Goal: Navigation & Orientation: Find specific page/section

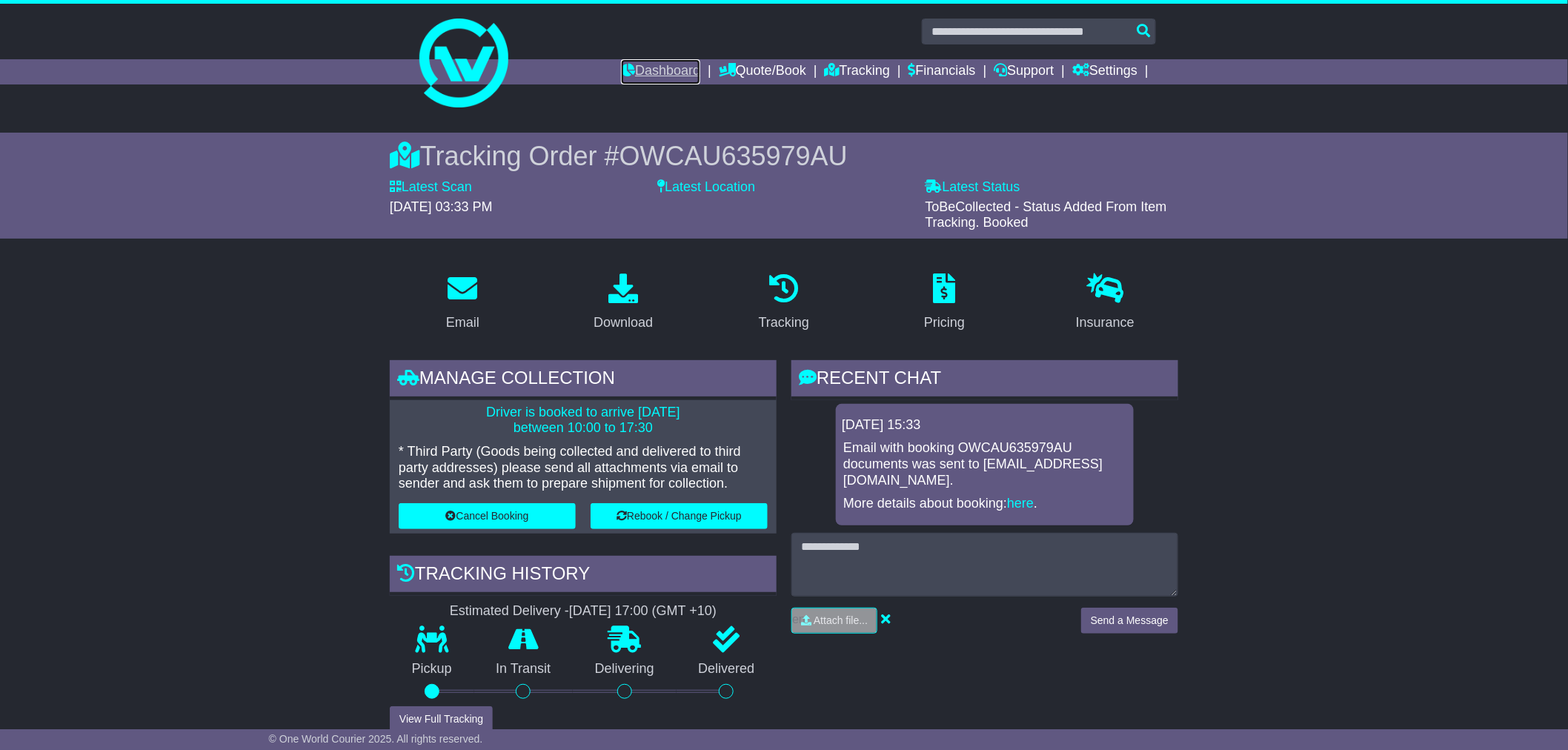
click at [657, 61] on link "Dashboard" at bounding box center [660, 72] width 79 height 25
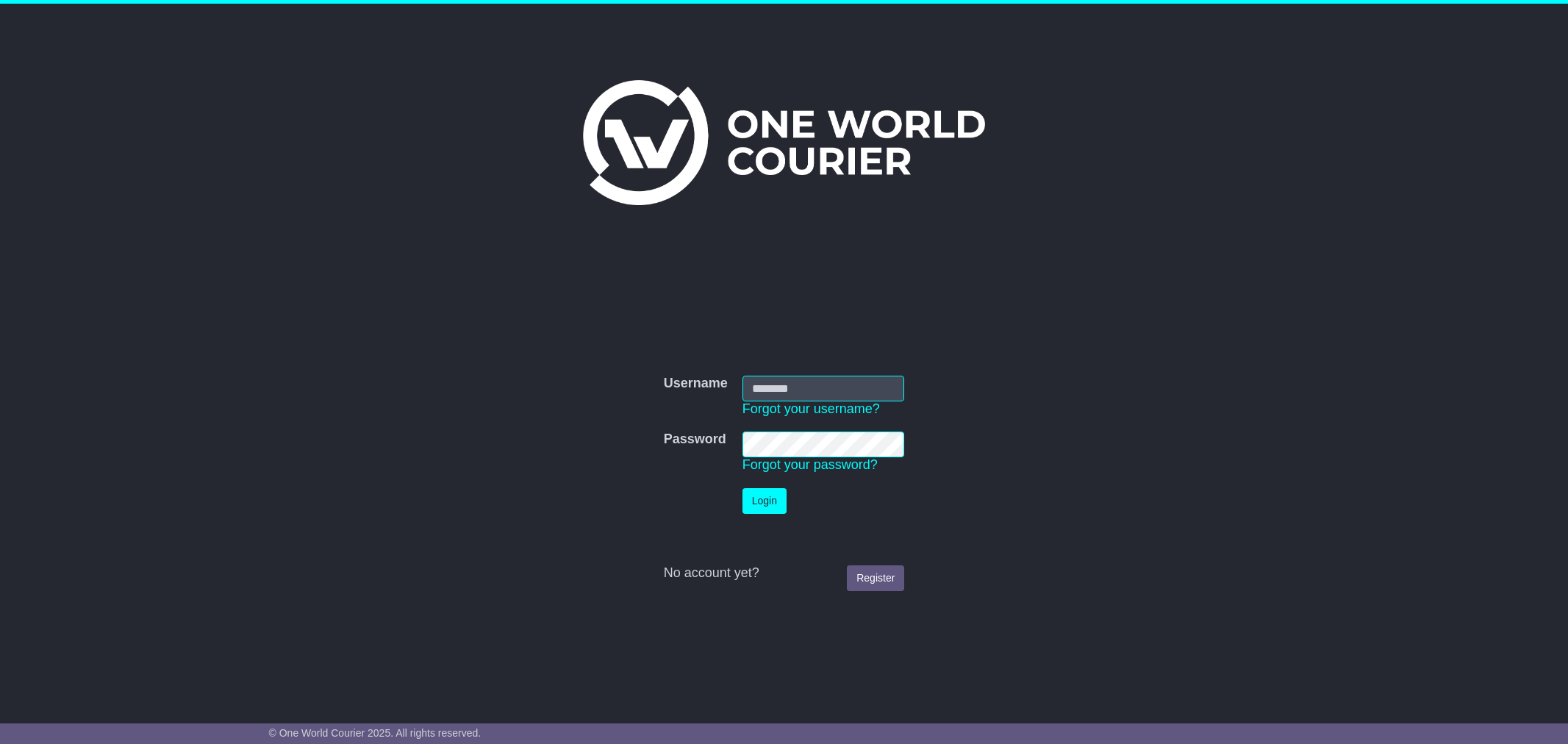
type input "**********"
click at [758, 497] on button "Login" at bounding box center [765, 501] width 44 height 26
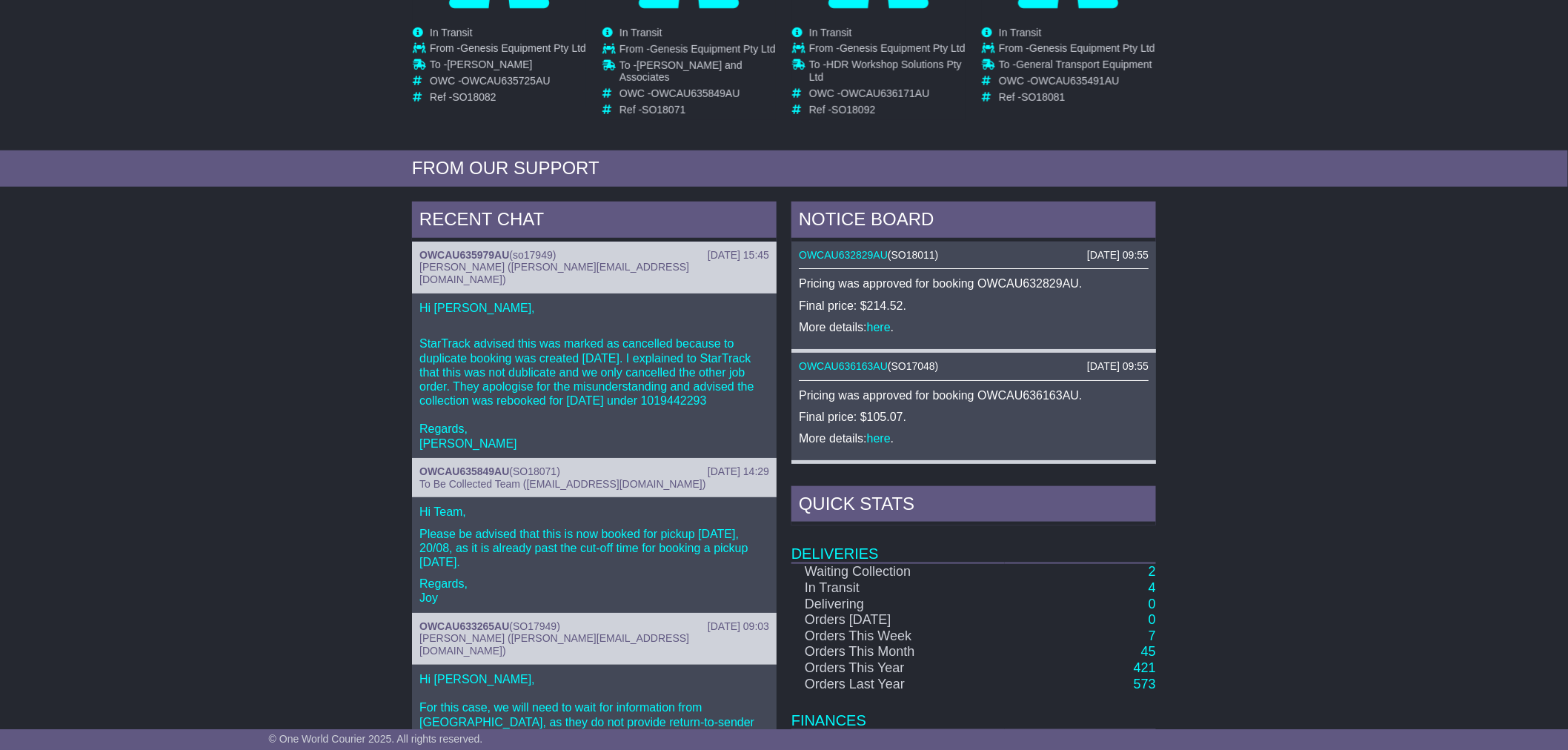
scroll to position [490, 0]
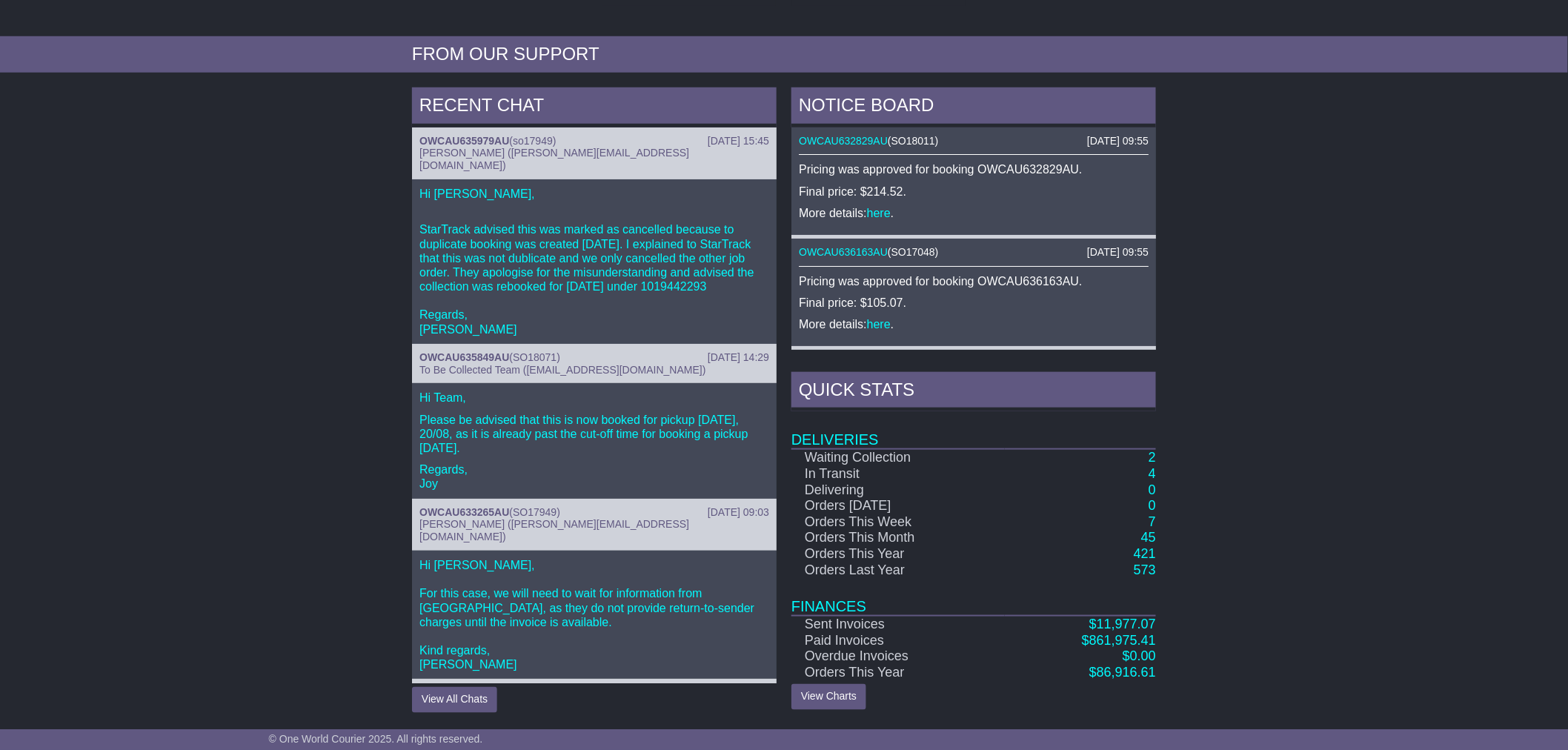
click at [276, 368] on div "RECENT CHAT [DATE] 15:45 OWCAU635979AU ( so17949 ) [PERSON_NAME] ([PERSON_NAME]…" at bounding box center [784, 400] width 1568 height 640
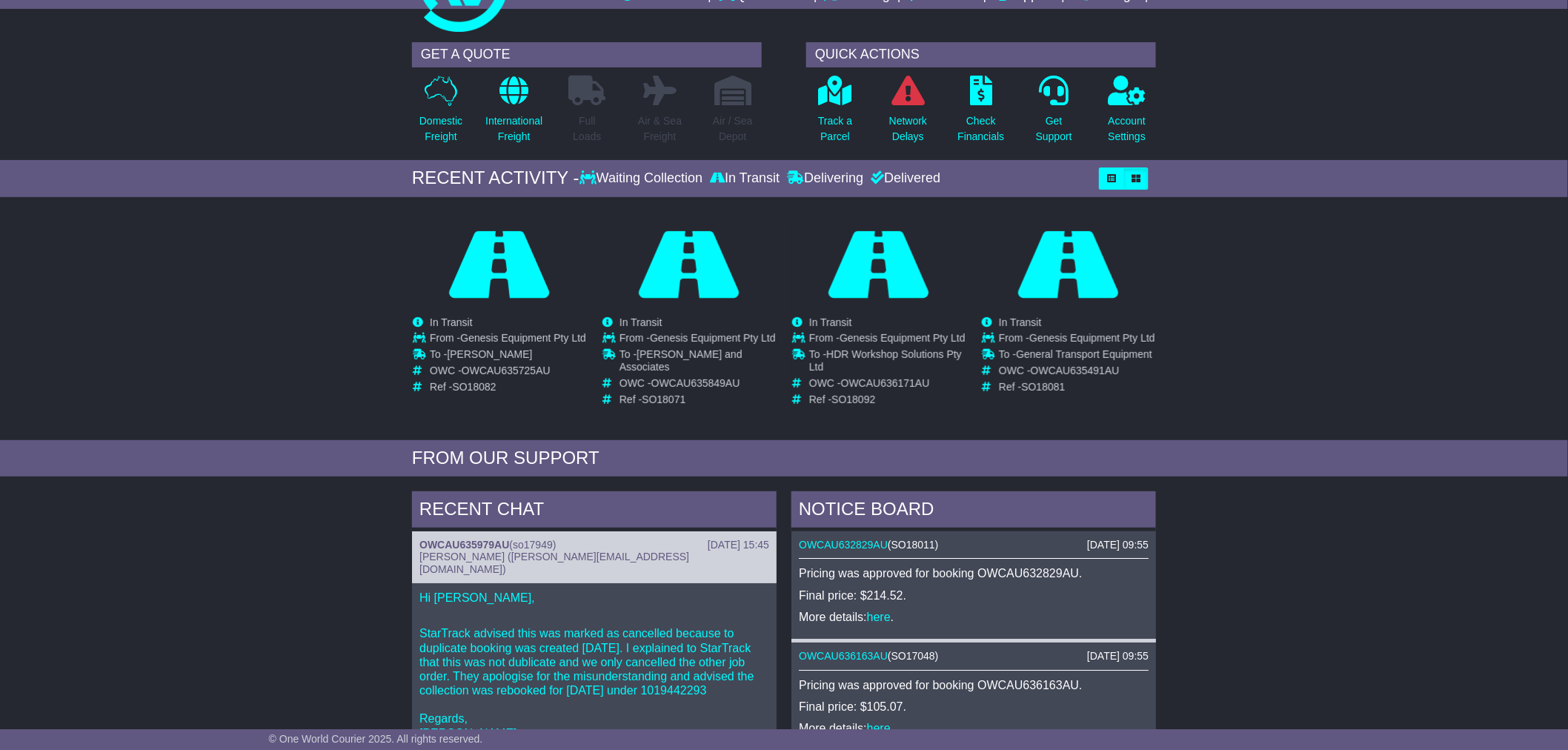
scroll to position [0, 0]
